Goal: Check status: Check status

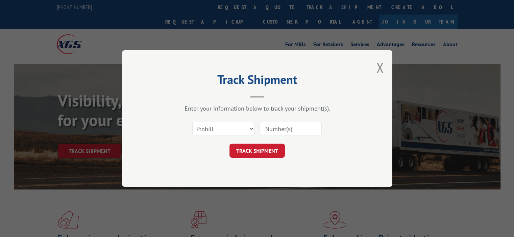
click at [278, 132] on input at bounding box center [290, 129] width 62 height 14
paste input "370590"
type input "370590"
click at [256, 150] on button "TRACK SHIPMENT" at bounding box center [256, 151] width 55 height 14
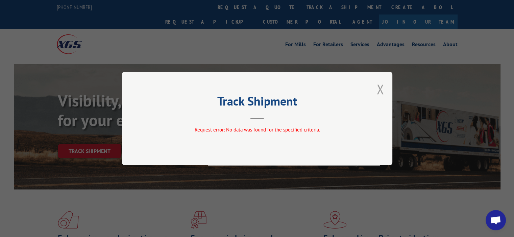
click at [377, 87] on button "Close modal" at bounding box center [379, 89] width 7 height 18
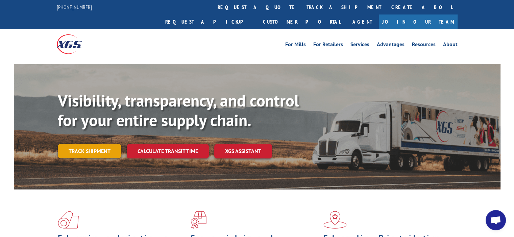
click at [86, 129] on div "Visibility, transparency, and control for your entire supply chain. Track shipm…" at bounding box center [279, 138] width 442 height 94
click at [93, 144] on link "Track shipment" at bounding box center [89, 151] width 63 height 14
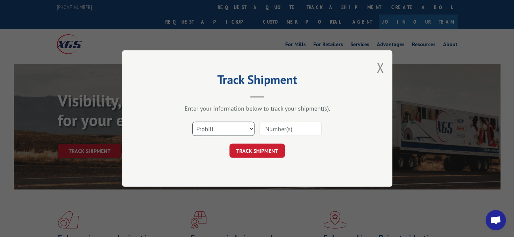
click at [239, 129] on select "Select category... Probill BOL PO" at bounding box center [223, 129] width 62 height 14
select select "bol"
click at [192, 122] on select "Select category... Probill BOL PO" at bounding box center [223, 129] width 62 height 14
click at [283, 127] on input at bounding box center [290, 129] width 62 height 14
paste input "370590"
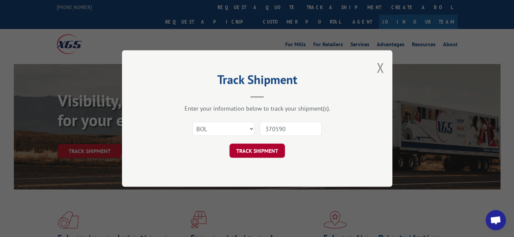
type input "370590"
click at [250, 149] on button "TRACK SHIPMENT" at bounding box center [256, 151] width 55 height 14
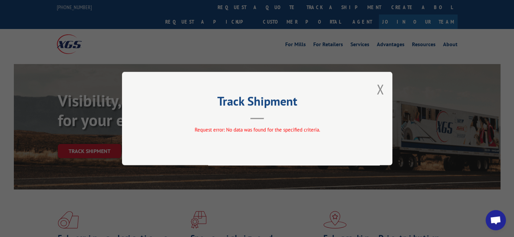
click at [374, 89] on div "Track Shipment Request error: No data was found for the specified criteria." at bounding box center [257, 119] width 270 height 94
click at [380, 87] on button "Close modal" at bounding box center [379, 89] width 7 height 18
